Goal: Task Accomplishment & Management: Use online tool/utility

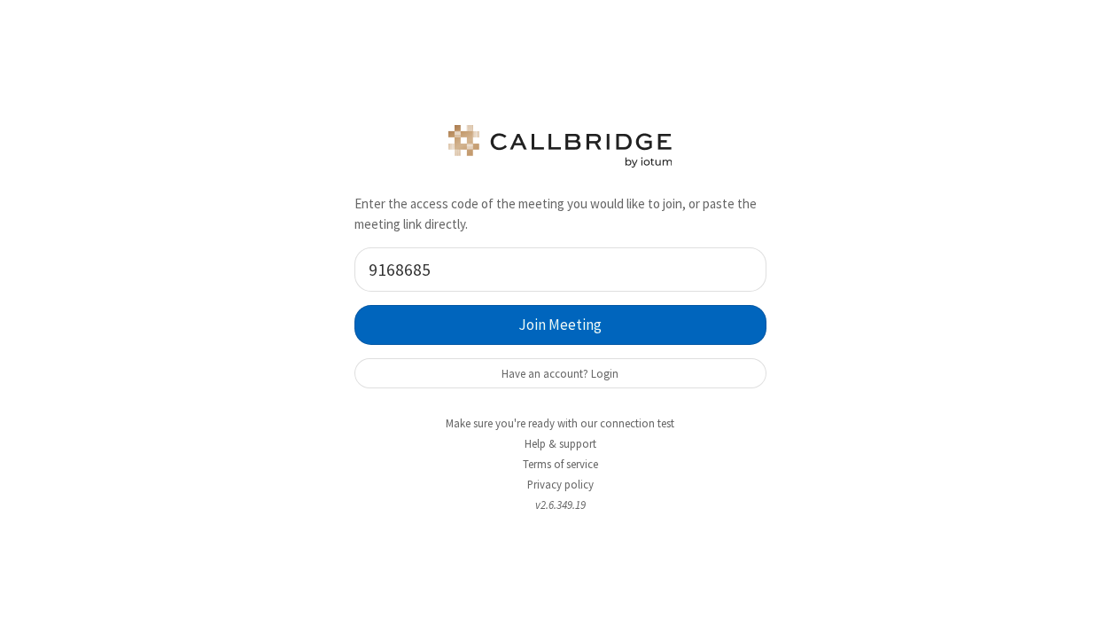
type input "9168685"
click at [507, 313] on button "Join Meeting" at bounding box center [560, 325] width 412 height 40
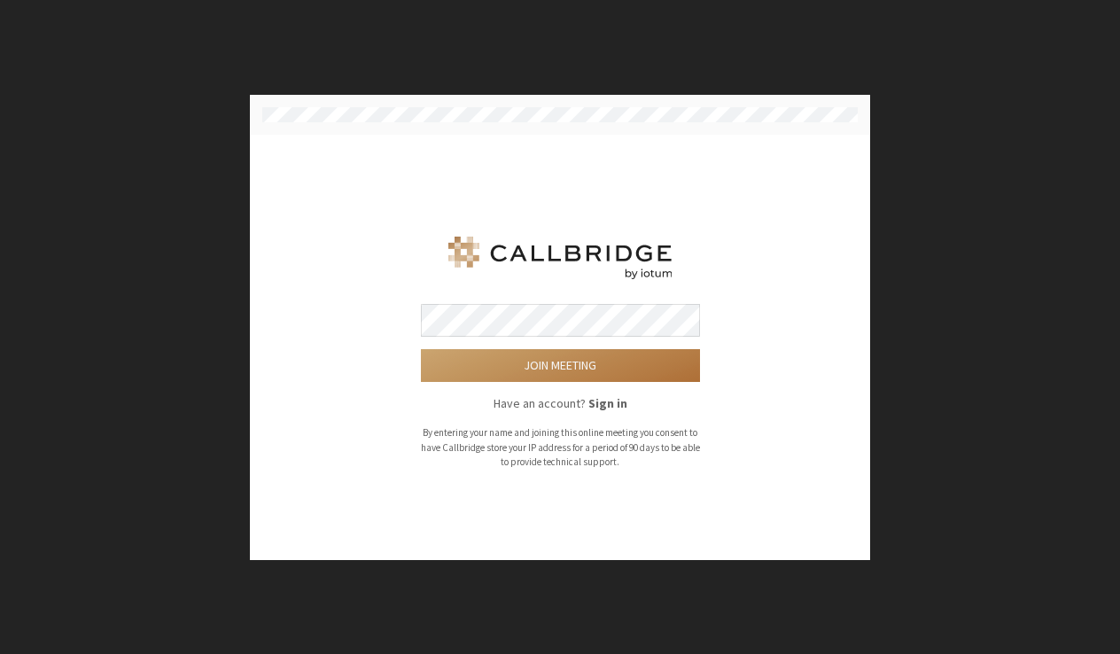
click at [479, 359] on button "Join meeting" at bounding box center [560, 365] width 279 height 33
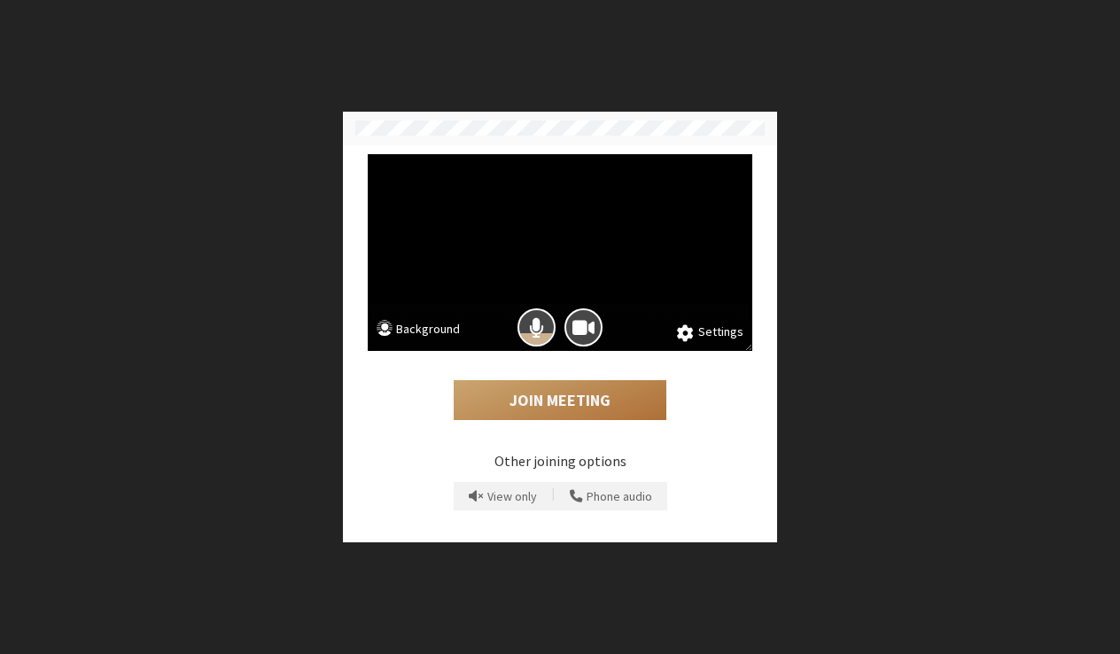
click at [563, 396] on button "Join Meeting" at bounding box center [560, 400] width 213 height 41
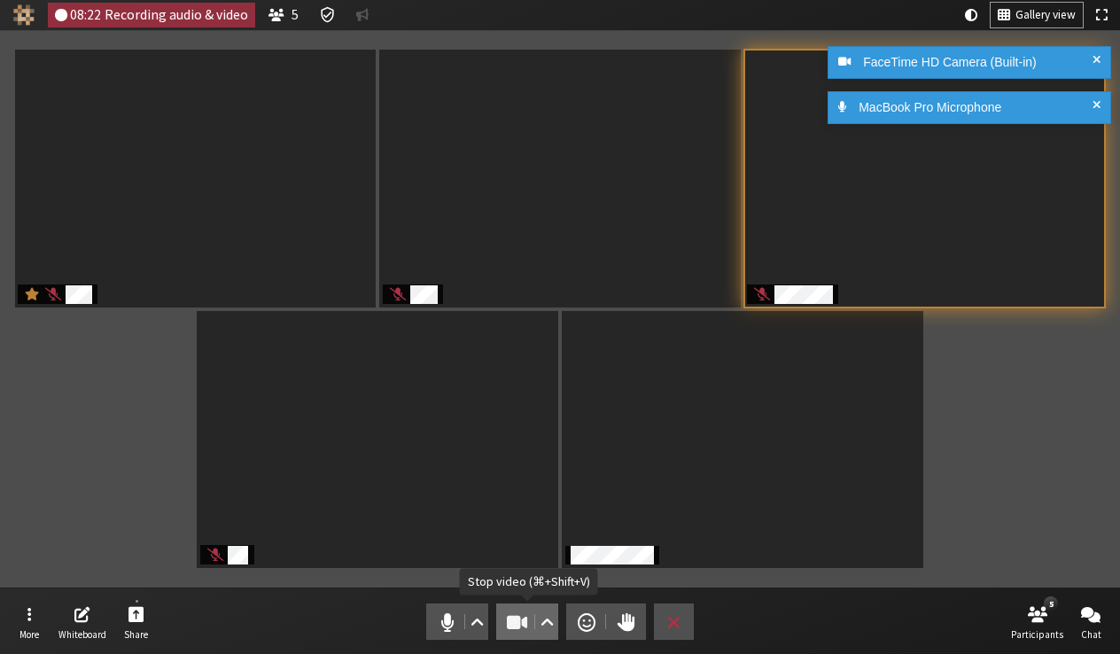
click at [508, 620] on span "Stop video (⌘+Shift+V)" at bounding box center [517, 622] width 25 height 25
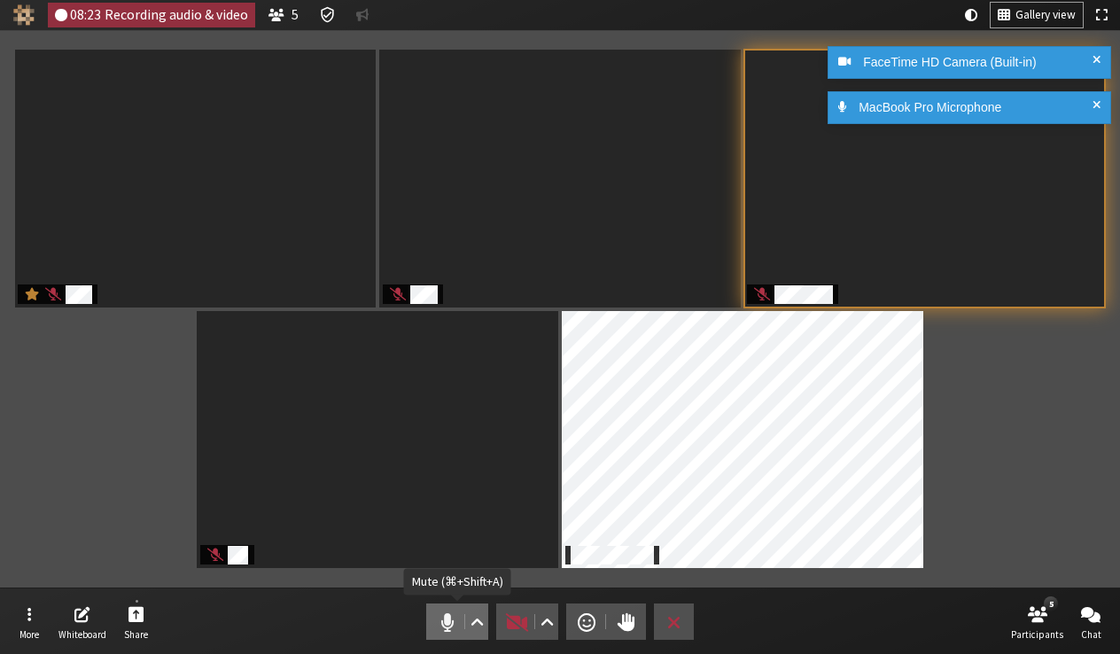
click at [453, 625] on span "Mute (⌘+Shift+A)" at bounding box center [447, 622] width 25 height 25
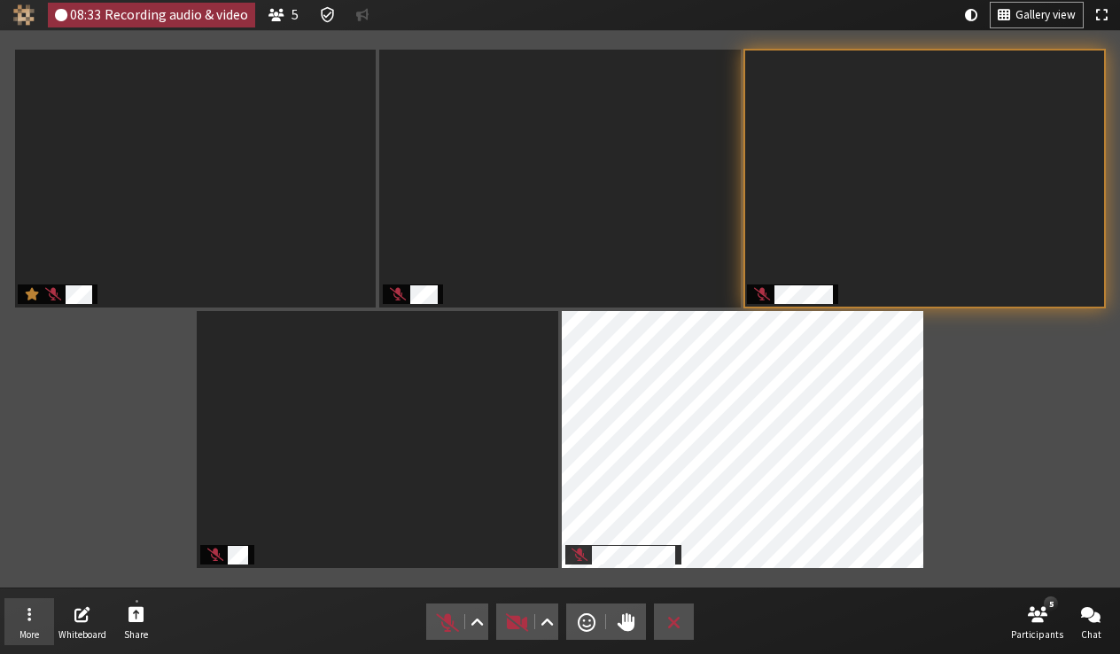
click at [51, 626] on button "More" at bounding box center [29, 622] width 50 height 48
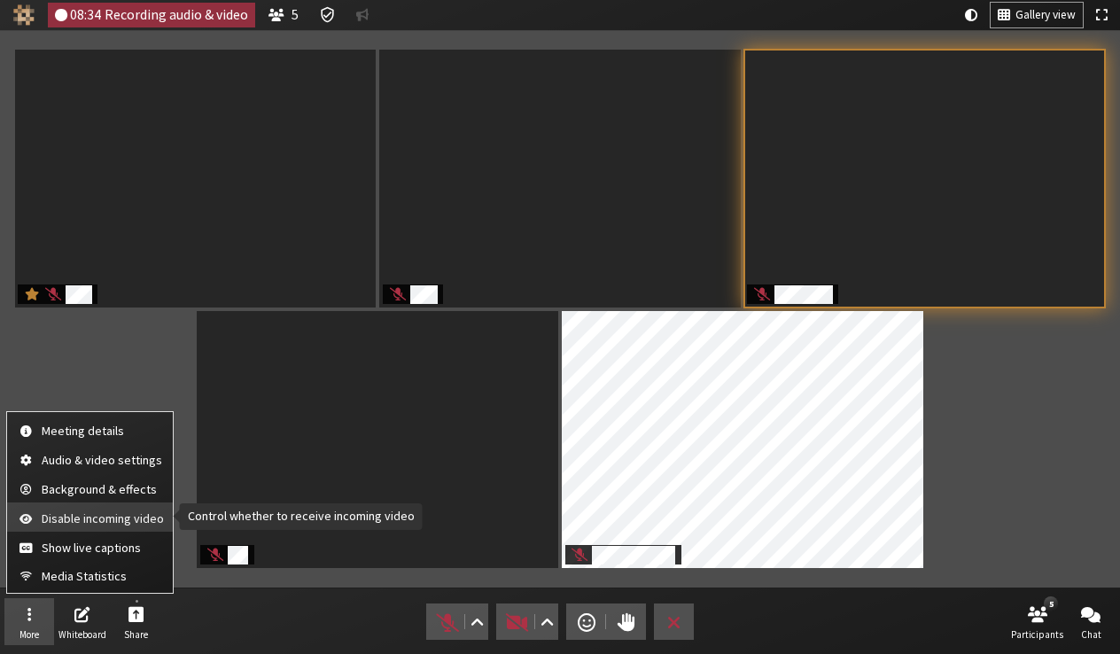
click at [62, 525] on span "Disable incoming video" at bounding box center [103, 518] width 122 height 13
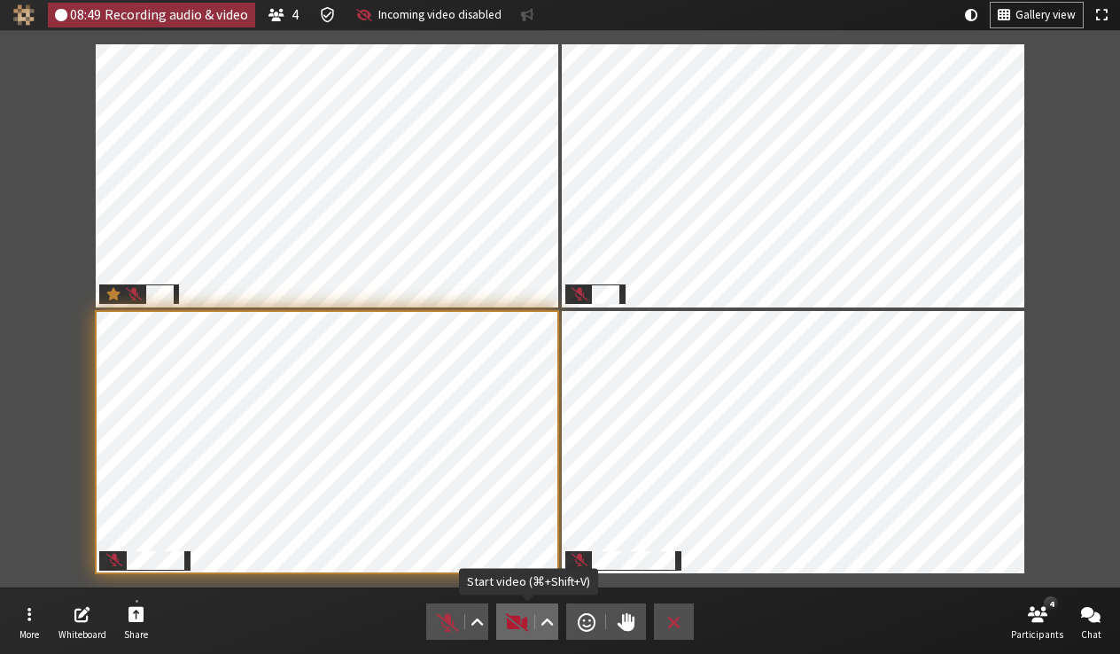
click at [514, 619] on span "Start video (⌘+Shift+V)" at bounding box center [517, 622] width 25 height 25
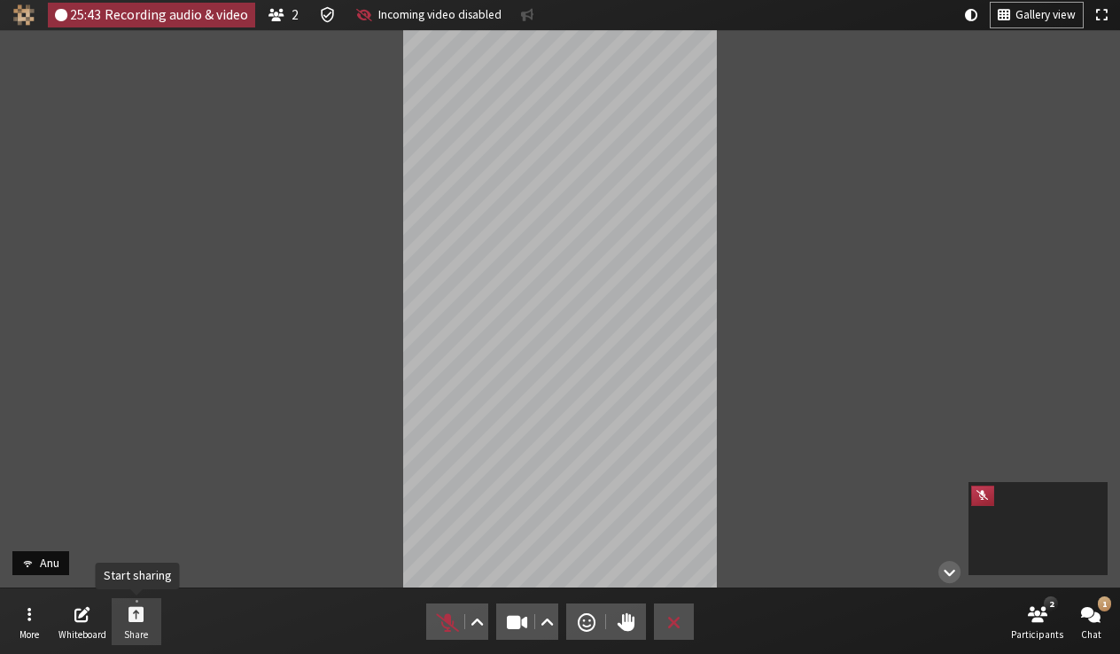
click at [140, 619] on span "Start sharing" at bounding box center [136, 613] width 16 height 20
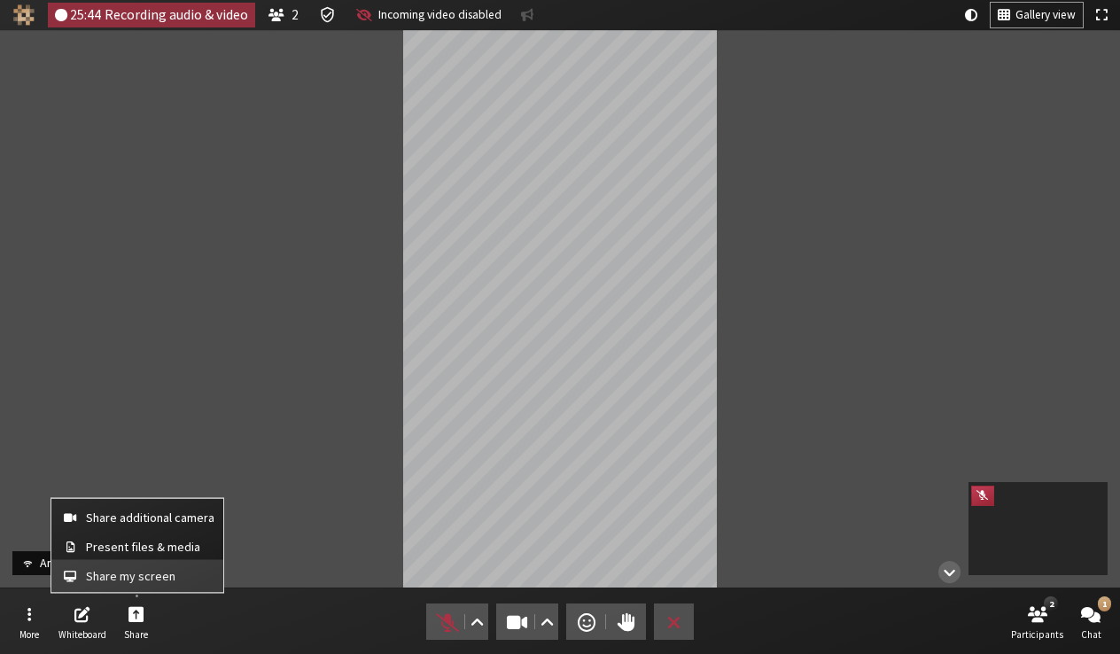
click at [137, 574] on span "Share my screen" at bounding box center [150, 575] width 128 height 13
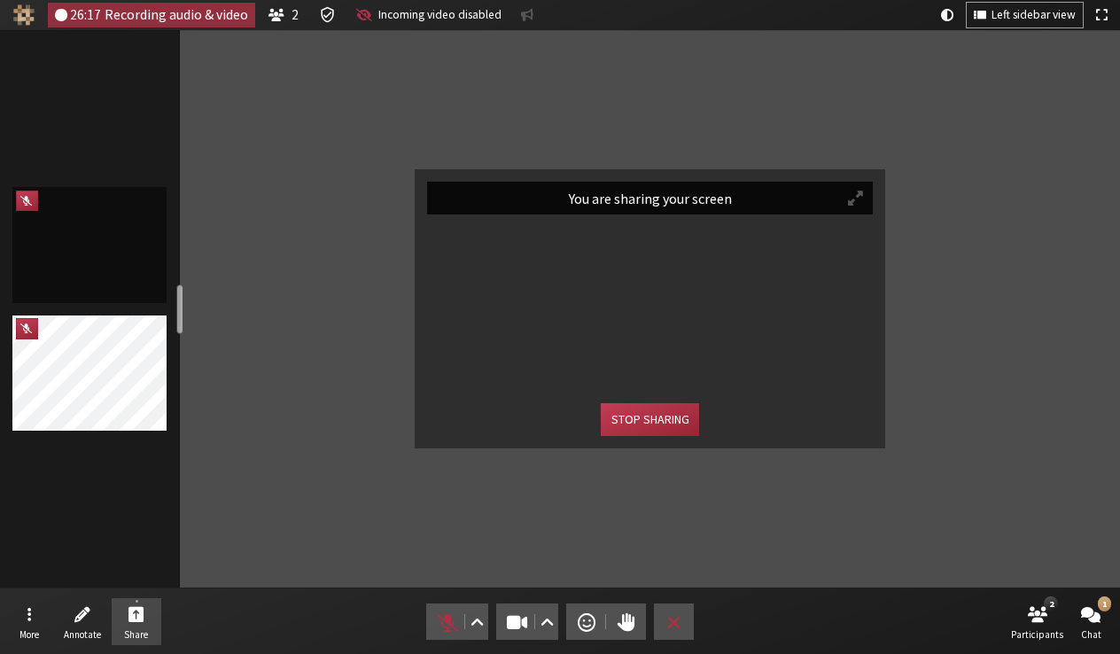
click at [856, 199] on span "Participant" at bounding box center [855, 198] width 15 height 17
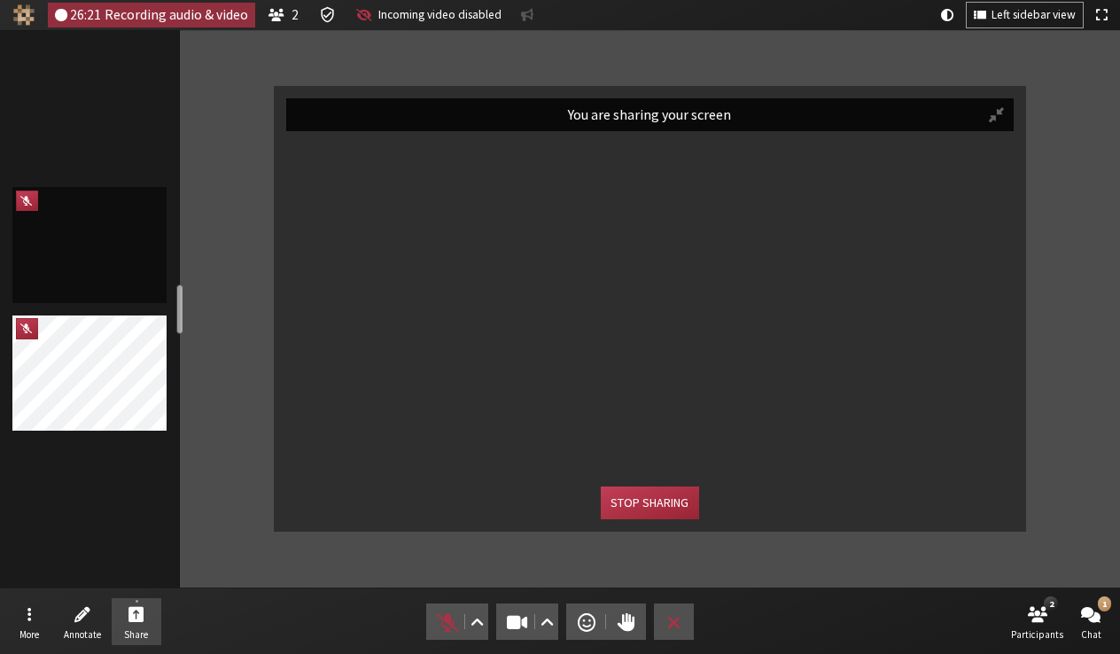
click at [334, 50] on div "You are sharing your screen Stop sharing" at bounding box center [650, 308] width 940 height 557
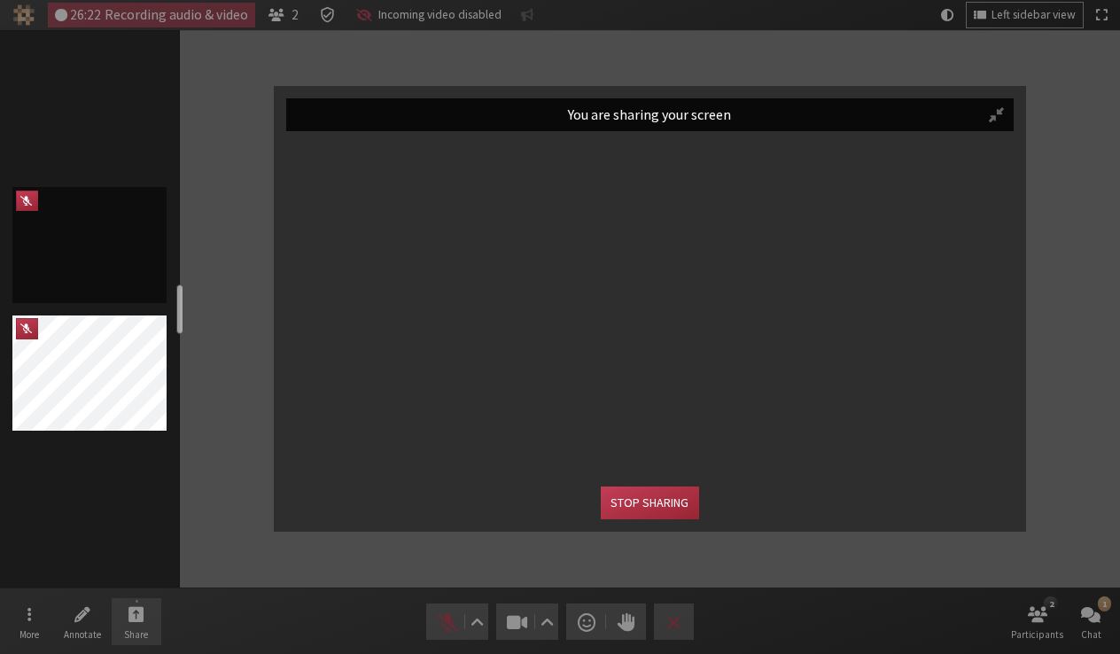
click at [334, 50] on div "You are sharing your screen Stop sharing" at bounding box center [650, 308] width 940 height 557
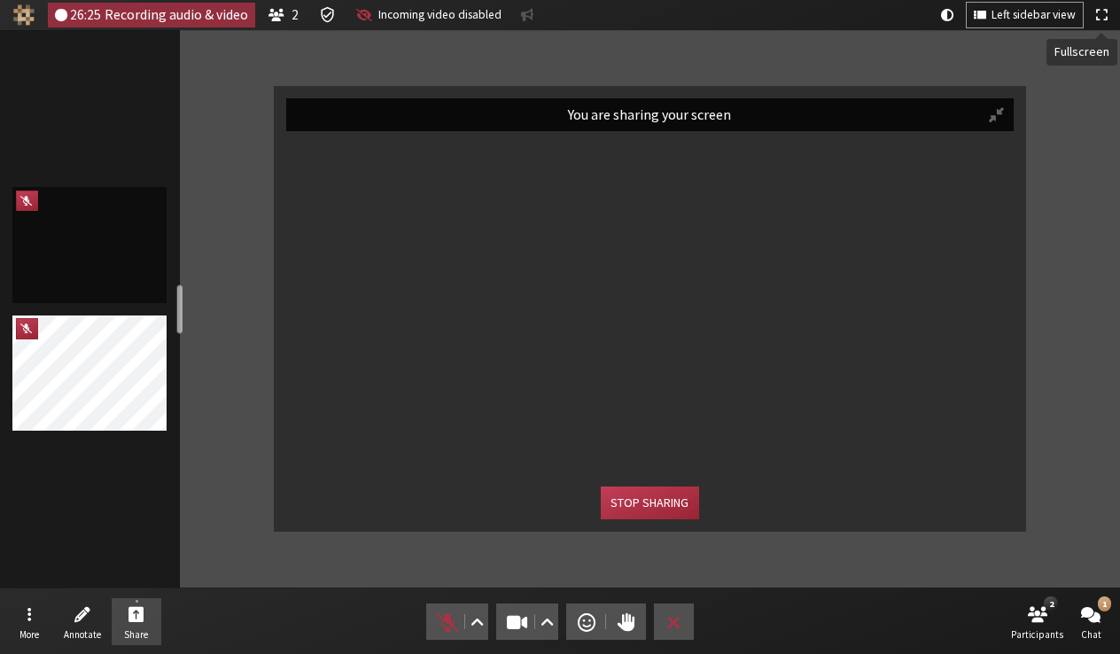
click at [1102, 21] on span "Fullscreen" at bounding box center [1101, 15] width 11 height 16
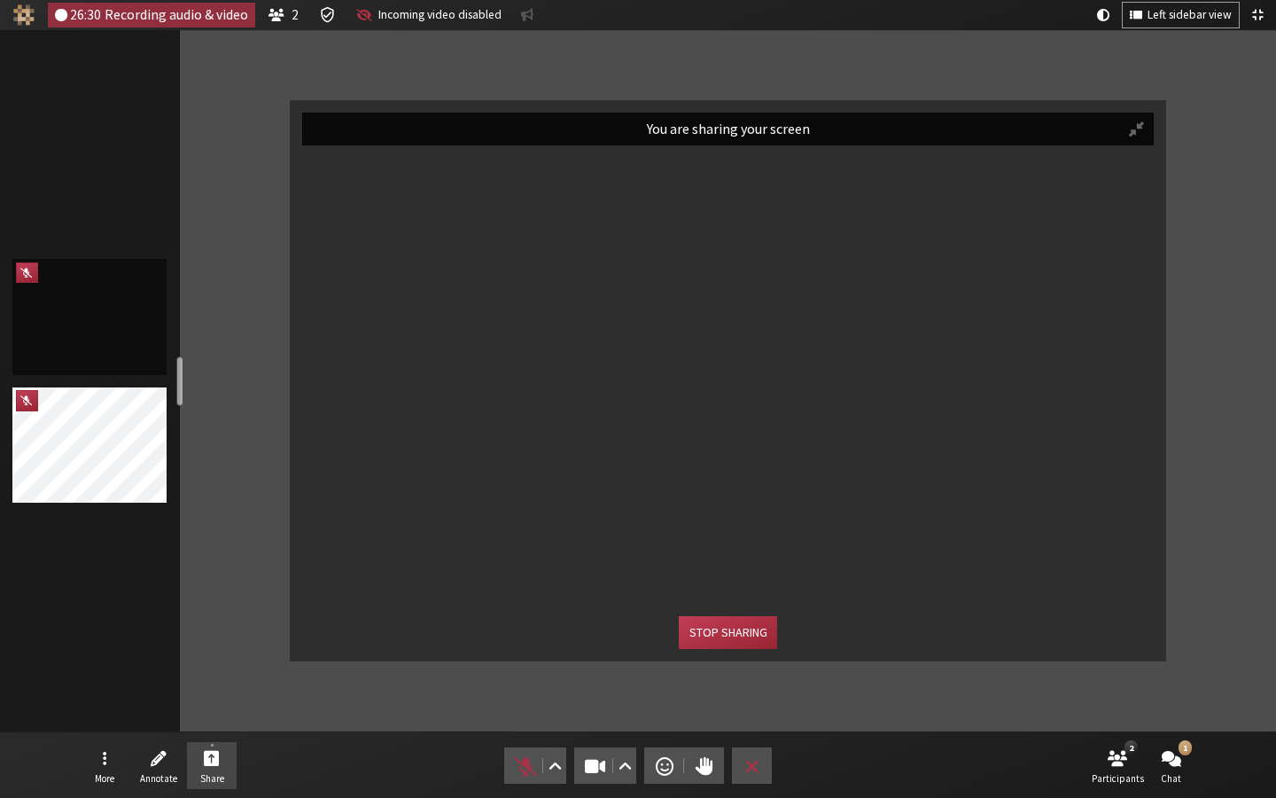
click at [843, 398] on video "Participant" at bounding box center [728, 381] width 852 height 446
click at [698, 374] on video "Participant" at bounding box center [728, 381] width 852 height 446
click at [1119, 12] on button "Exit fullscreen" at bounding box center [1257, 15] width 25 height 25
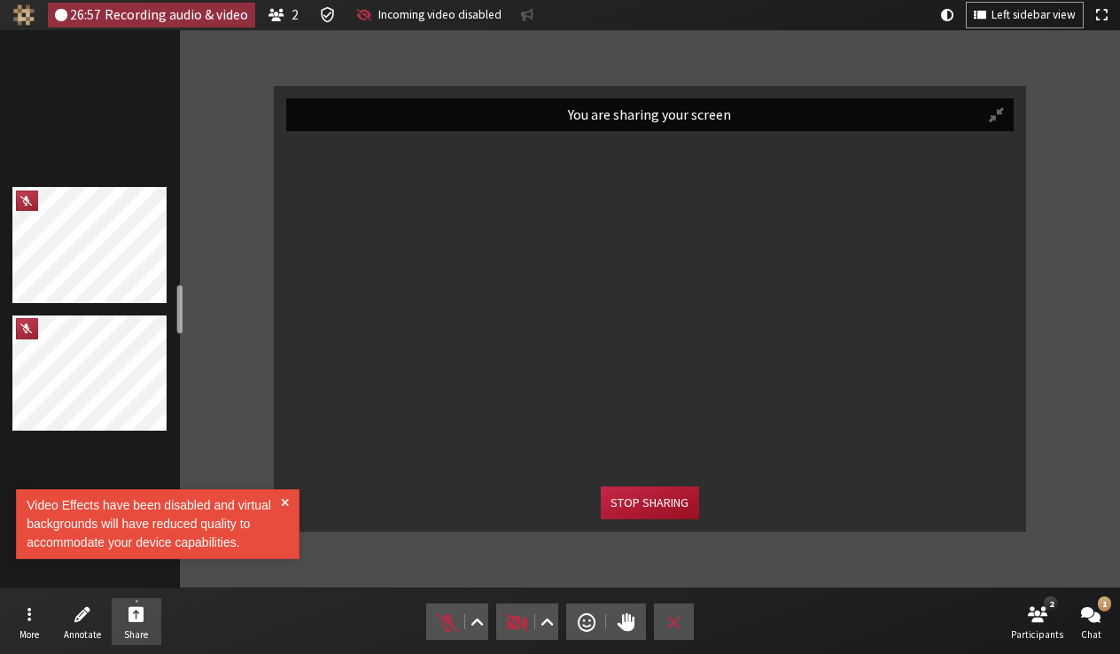
click at [658, 499] on button "Stop sharing" at bounding box center [649, 503] width 97 height 33
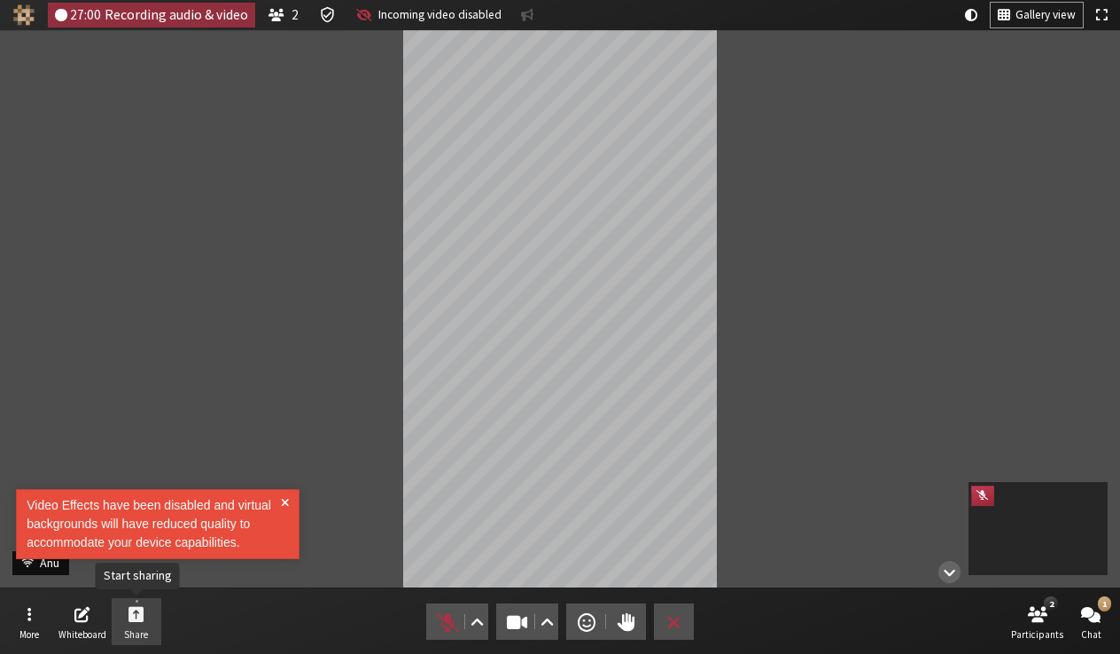
click at [152, 634] on button "Share" at bounding box center [137, 622] width 50 height 48
click at [138, 566] on div "Video Effects have been disabled and virtual backgrounds will have reduced qual…" at bounding box center [154, 531] width 284 height 90
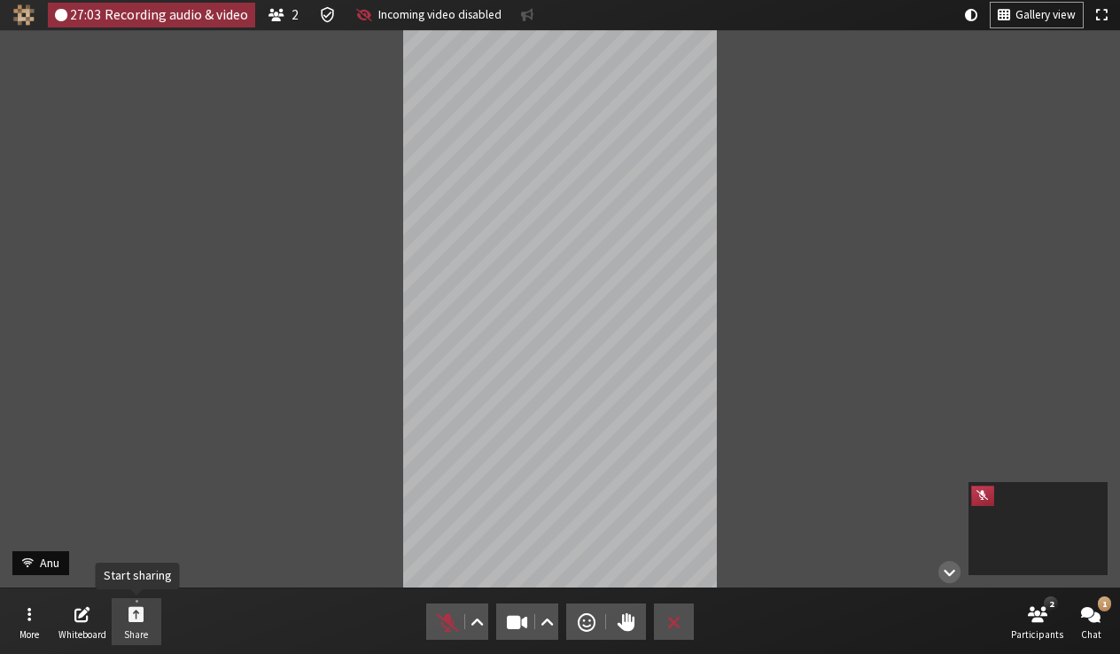
click at [138, 602] on button "Share" at bounding box center [137, 622] width 50 height 48
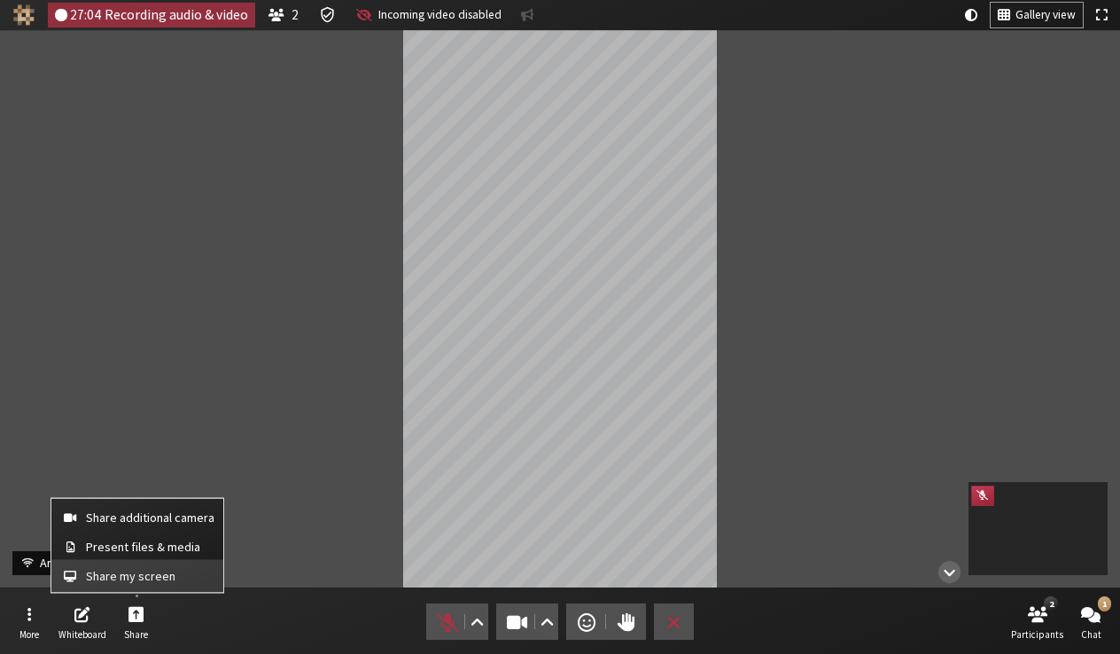
click at [136, 578] on span "Share my screen" at bounding box center [150, 575] width 128 height 13
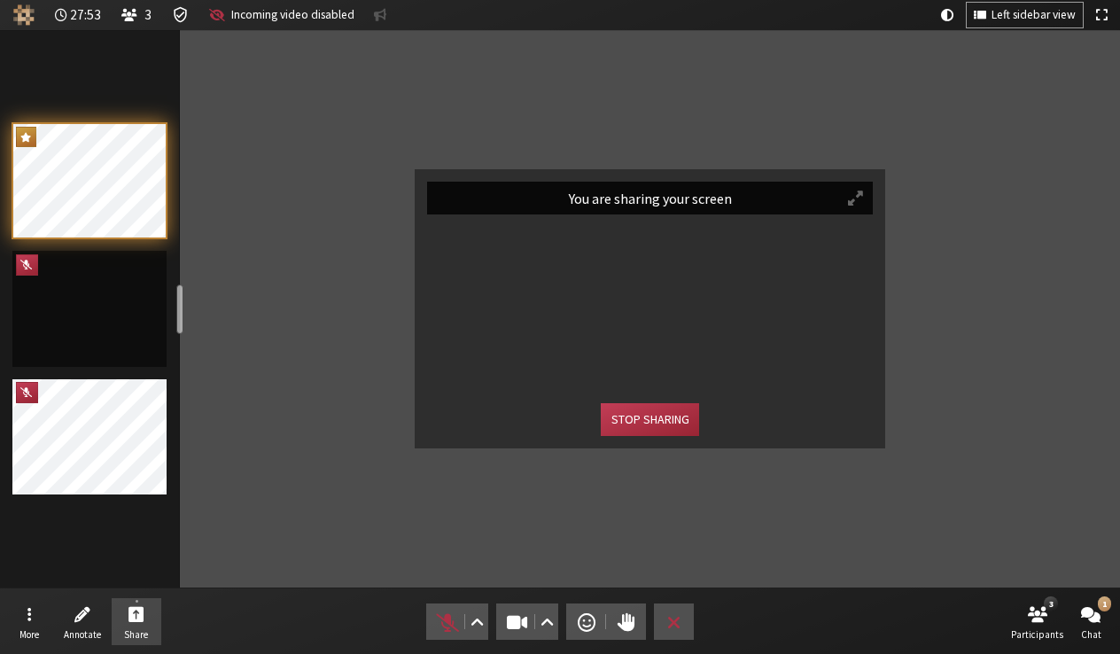
click at [644, 427] on button "Stop sharing" at bounding box center [649, 419] width 97 height 33
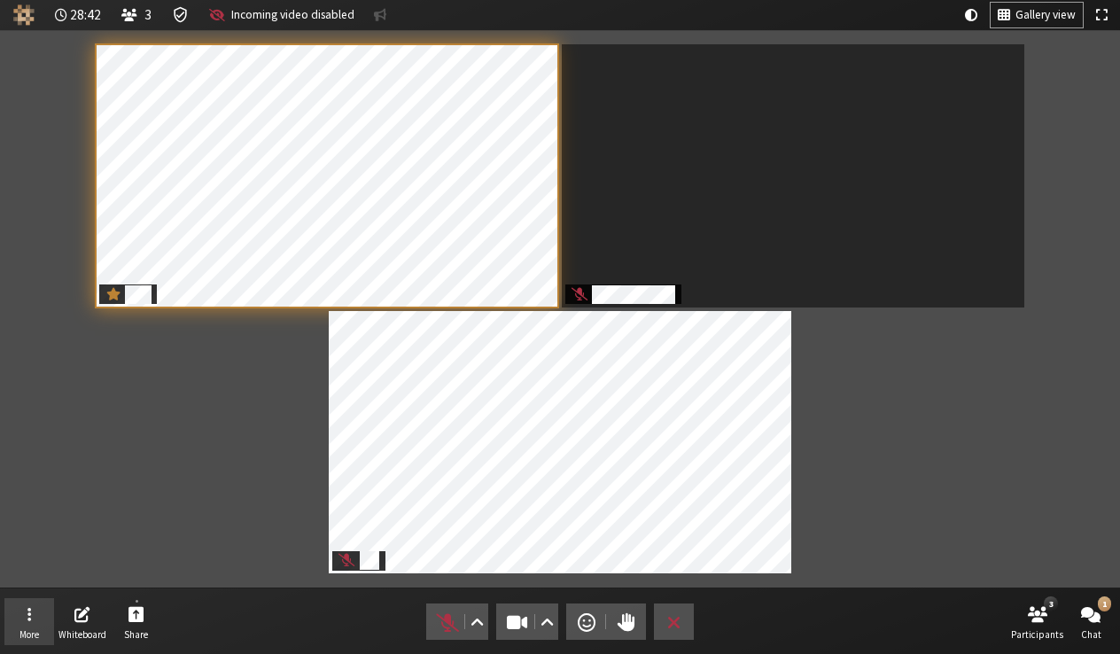
click at [16, 629] on button "More" at bounding box center [29, 622] width 50 height 48
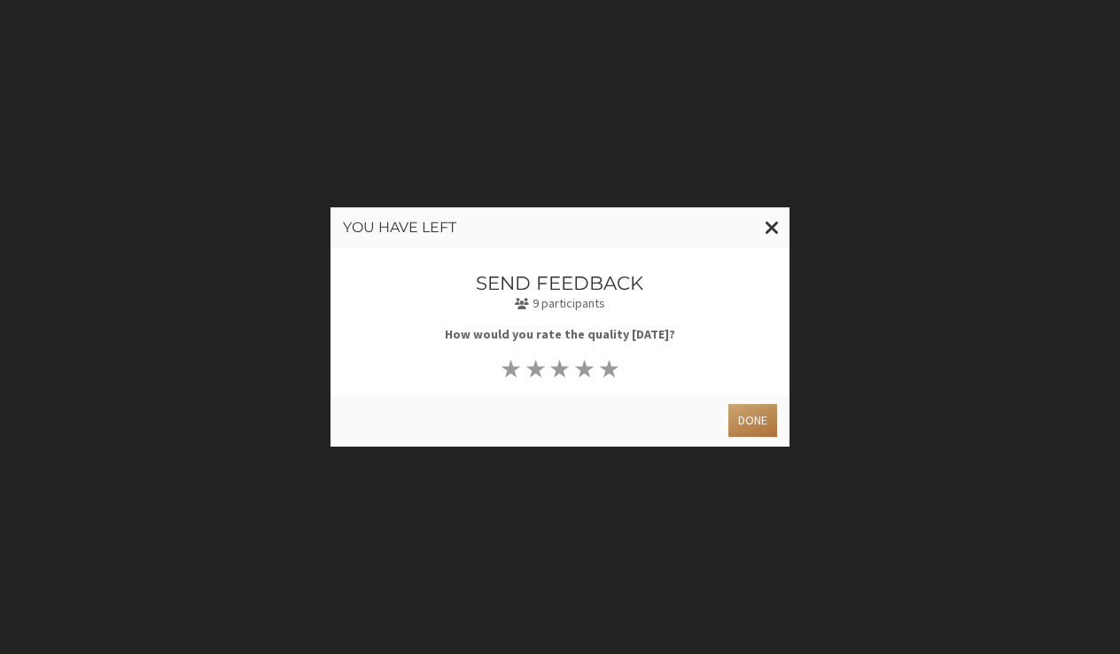
click at [771, 420] on button "Done" at bounding box center [752, 420] width 49 height 33
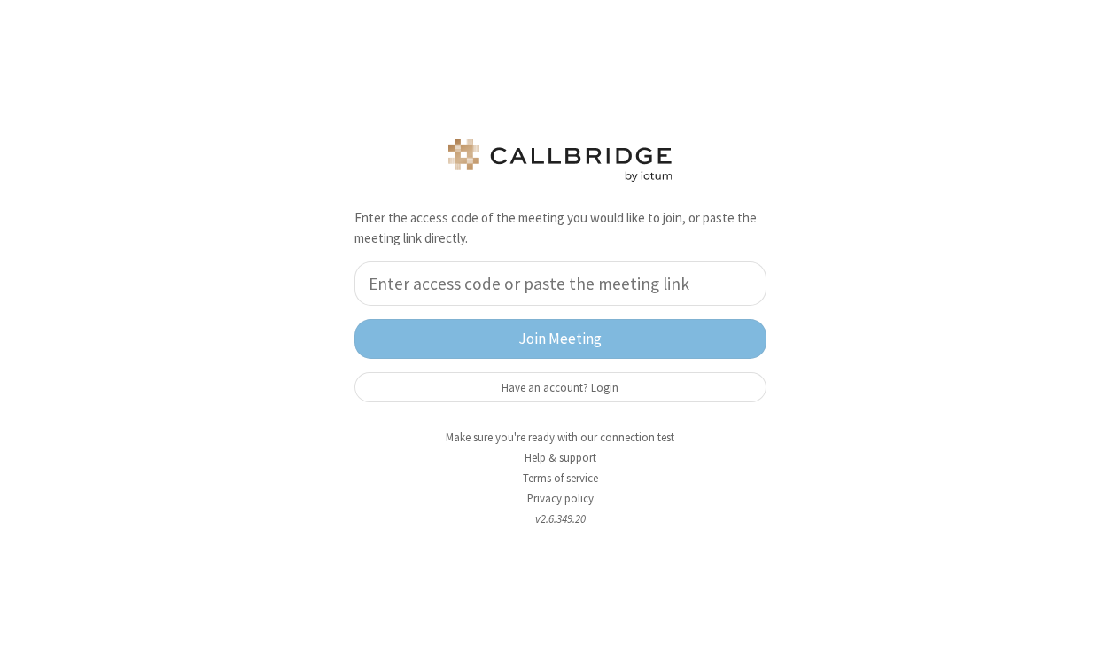
click at [682, 288] on input "tel" at bounding box center [560, 283] width 412 height 44
